Goal: Information Seeking & Learning: Find specific page/section

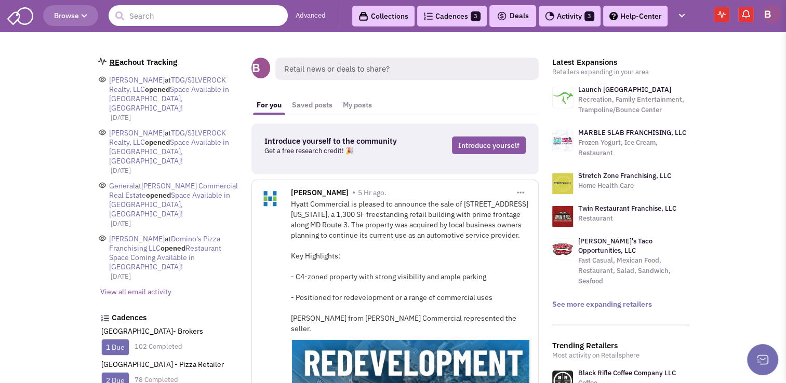
click at [178, 12] on input "text" at bounding box center [198, 15] width 179 height 21
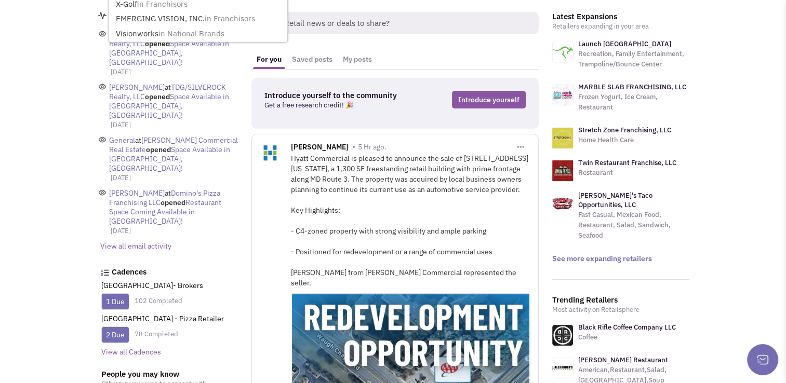
scroll to position [62, 0]
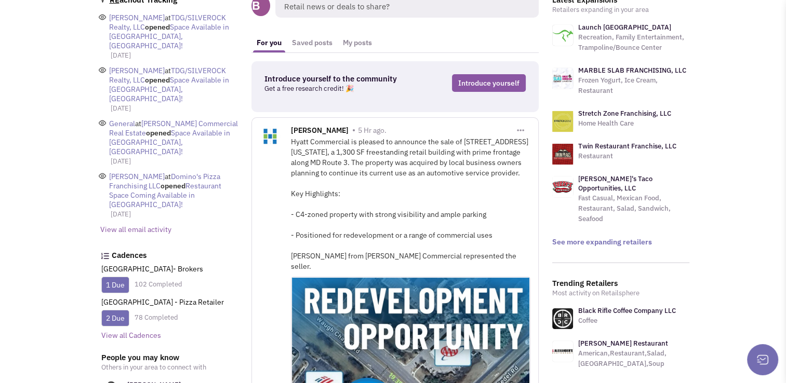
click at [122, 280] on link "1 Due" at bounding box center [115, 284] width 19 height 9
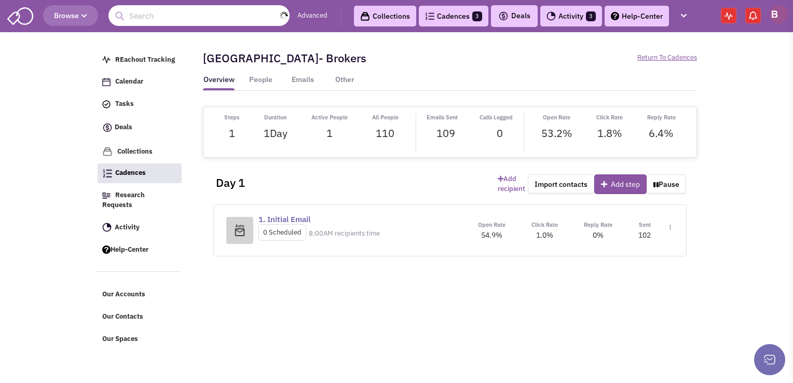
click at [150, 13] on input "text" at bounding box center [199, 15] width 181 height 21
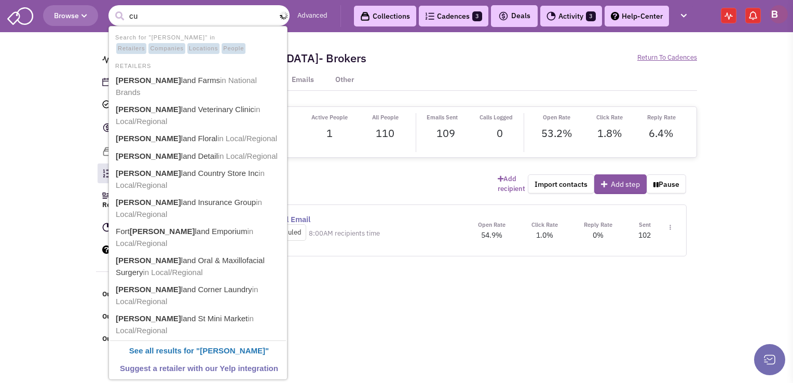
type input "c"
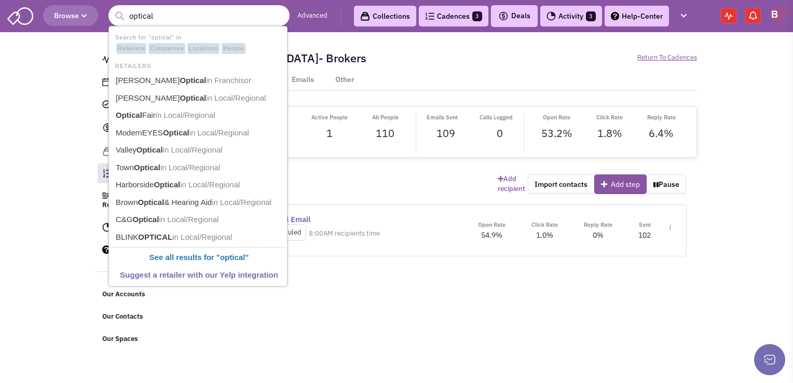
type input "optical"
click at [112, 8] on button "submit" at bounding box center [120, 16] width 16 height 16
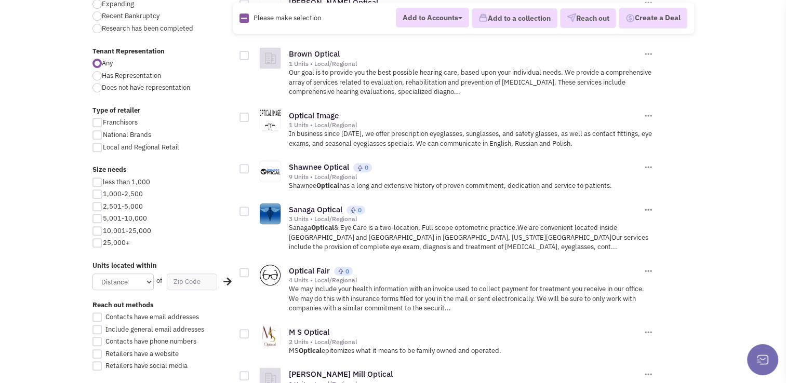
scroll to position [369, 0]
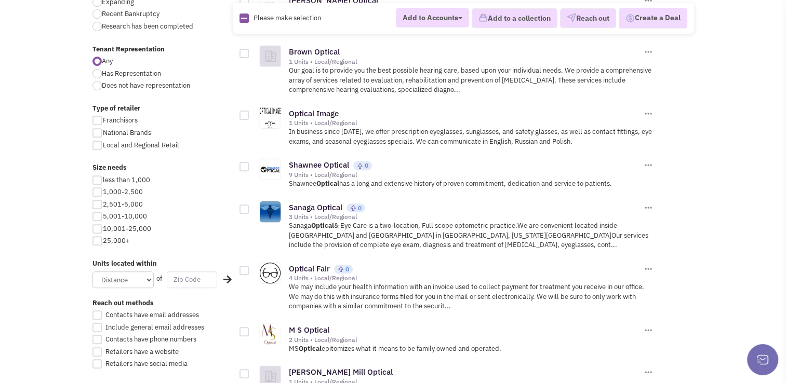
click at [179, 284] on input "text" at bounding box center [192, 280] width 50 height 17
type input "21501"
click at [150, 278] on div "of" at bounding box center [157, 279] width 14 height 10
click at [144, 278] on select "Distance 1 Mile 5 Miles 10 Miles 20 Miles 50 Miles" at bounding box center [122, 280] width 61 height 17
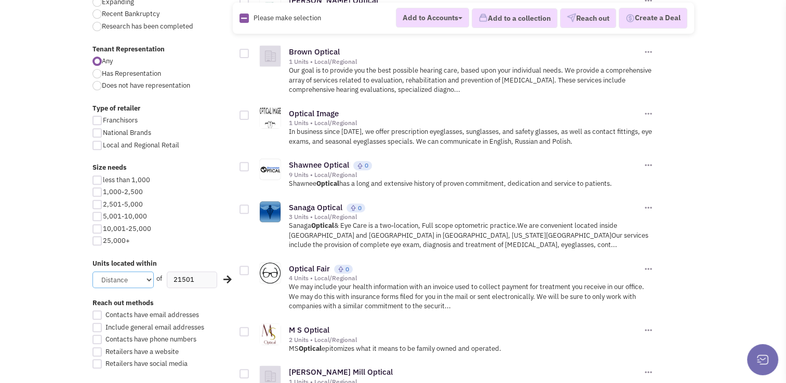
select select "50"
click at [92, 272] on select "Distance 1 Mile 5 Miles 10 Miles 20 Miles 50 Miles" at bounding box center [122, 280] width 61 height 17
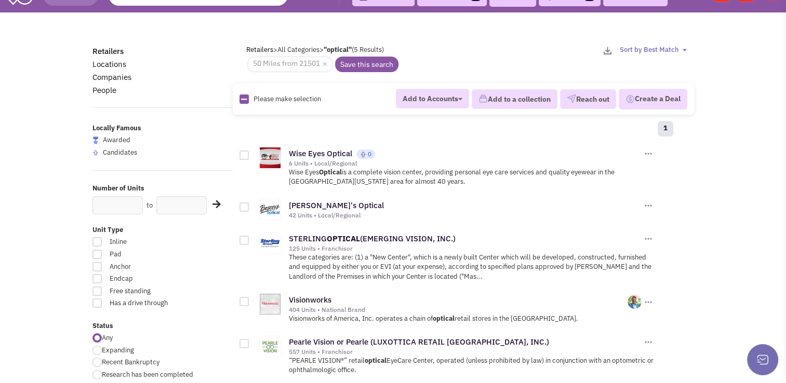
scroll to position [54, 0]
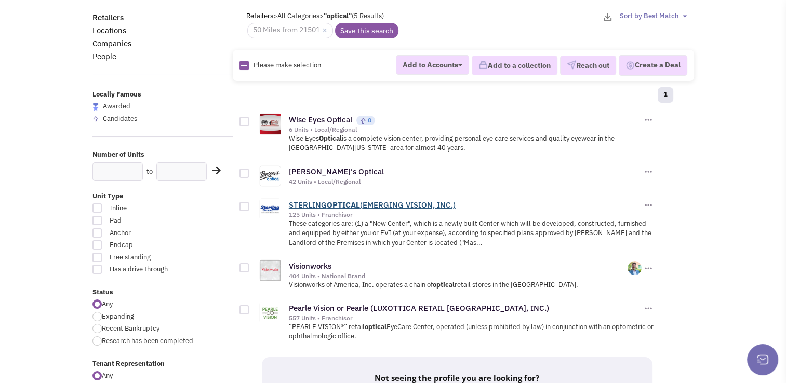
click at [345, 200] on b "OPTICAL" at bounding box center [343, 205] width 33 height 10
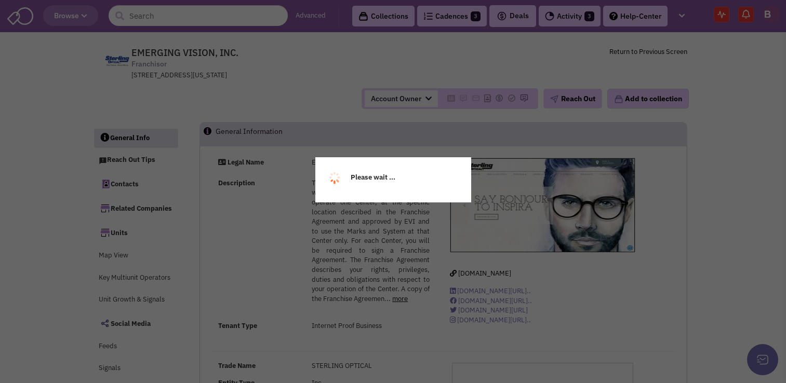
select select
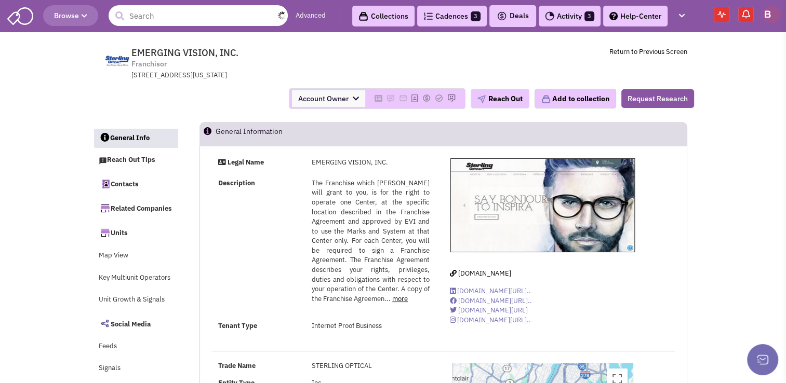
click at [159, 15] on input "text" at bounding box center [198, 15] width 179 height 21
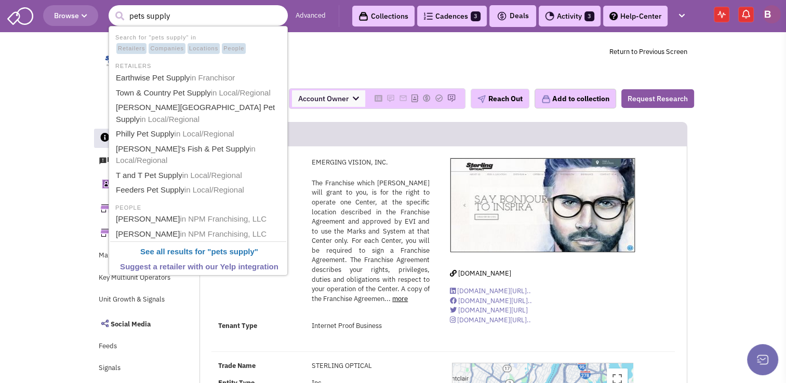
type input "pets supply"
click at [112, 8] on button "submit" at bounding box center [120, 16] width 16 height 16
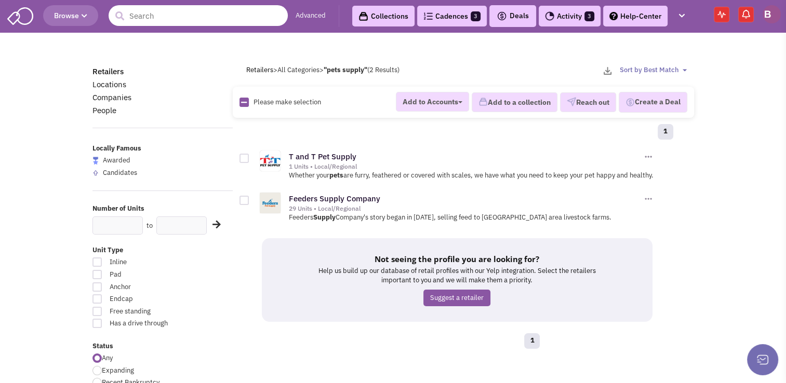
click at [152, 22] on input "text" at bounding box center [198, 15] width 179 height 21
